Goal: Task Accomplishment & Management: Use online tool/utility

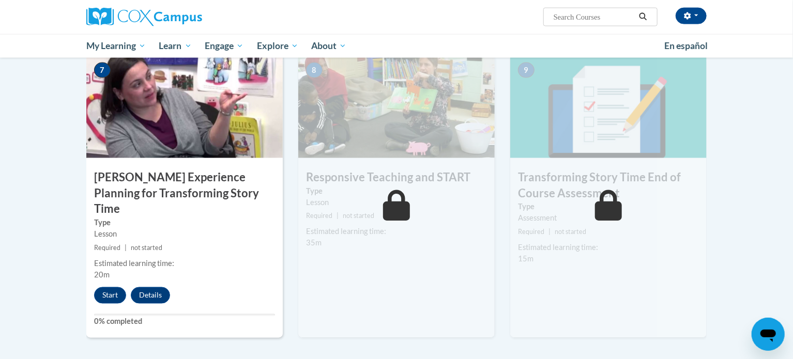
scroll to position [787, 0]
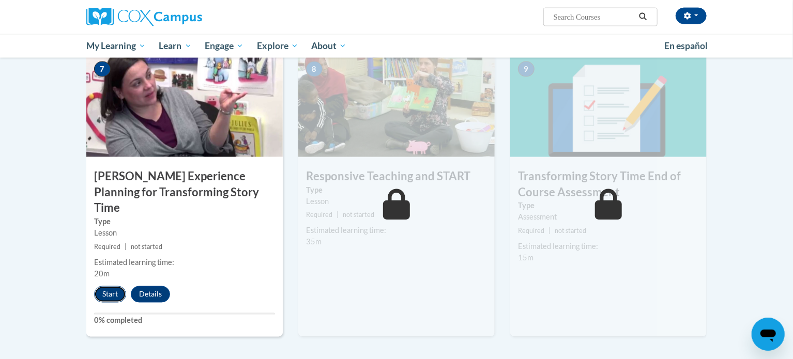
click at [113, 286] on button "Start" at bounding box center [110, 294] width 32 height 17
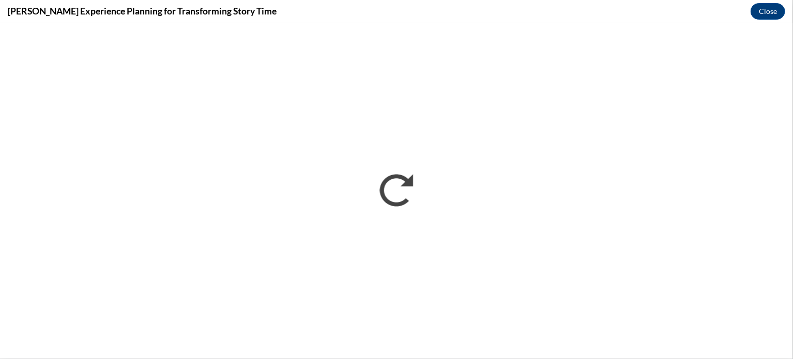
scroll to position [0, 0]
